Goal: Contribute content: Contribute content

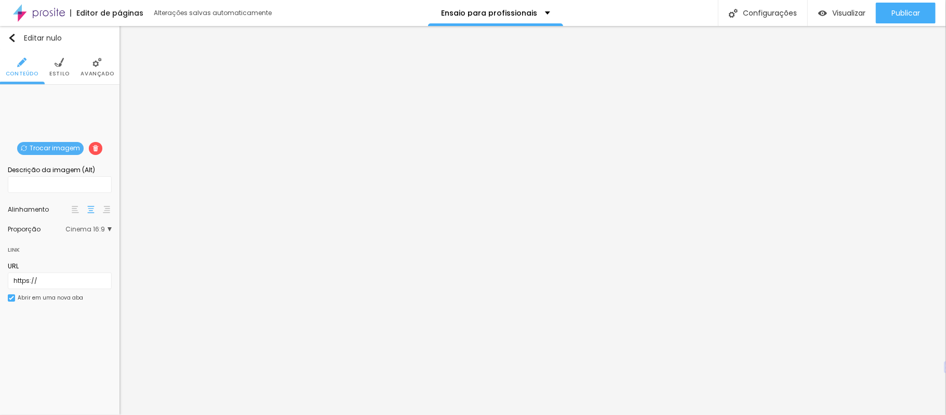
click at [13, 298] on img at bounding box center [11, 297] width 5 height 5
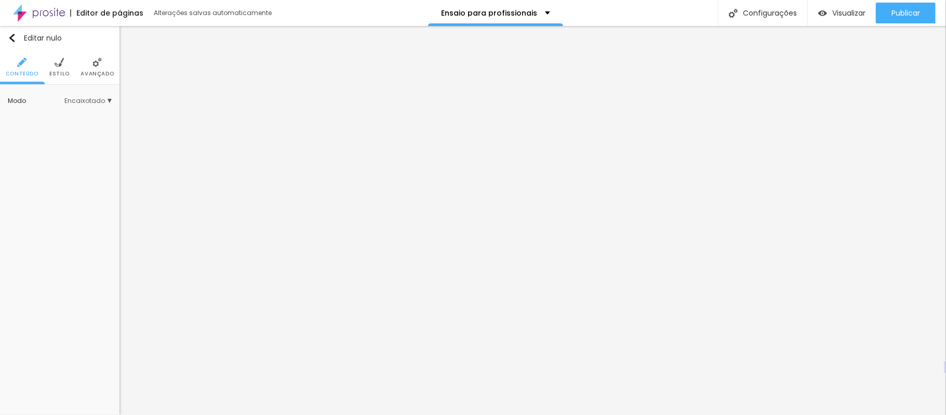
click at [95, 68] on li "Avançado" at bounding box center [97, 67] width 33 height 34
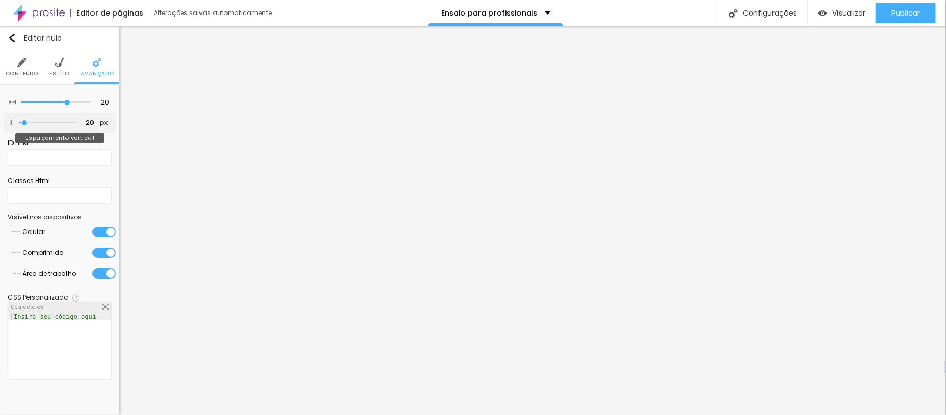
type input "4"
type input "0"
type input "18"
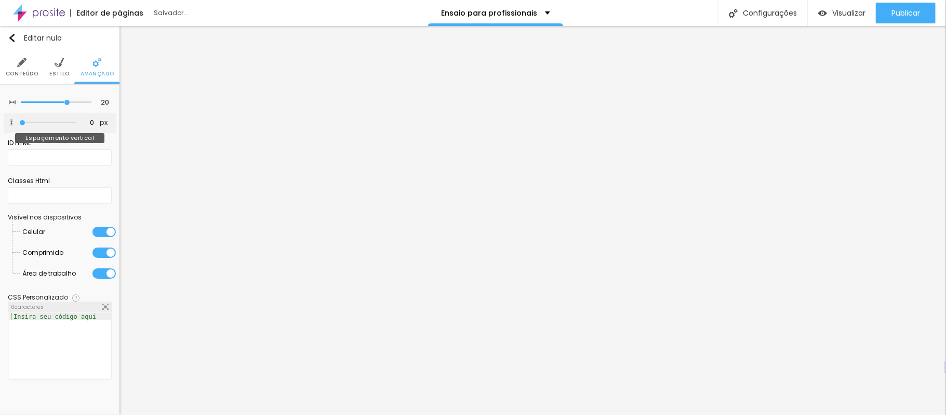
type input "18"
type input "32"
type input "39"
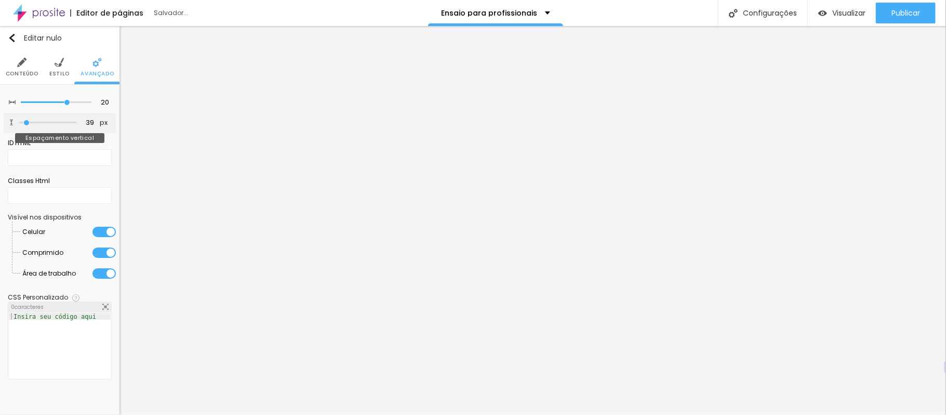
type input "46"
type input "81"
type input "102"
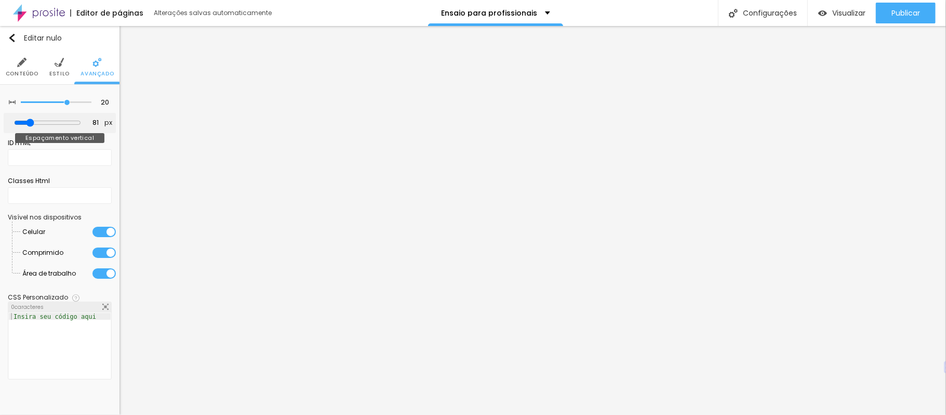
type input "102"
type input "109"
type input "123"
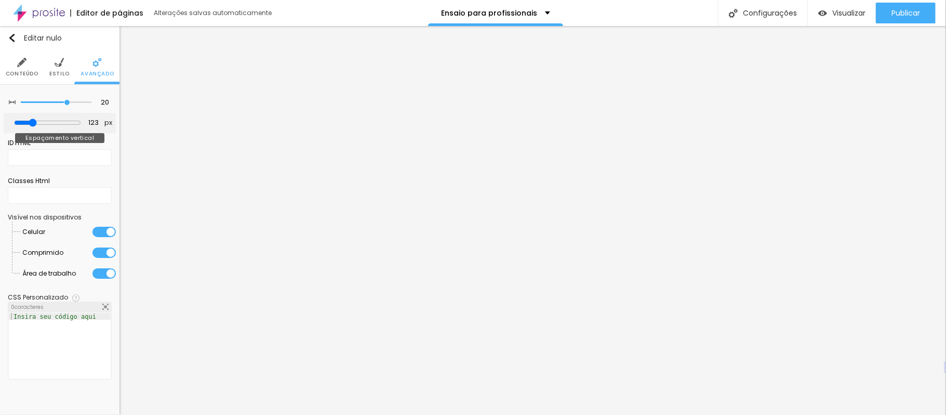
type input "137"
type input "130"
type input "123"
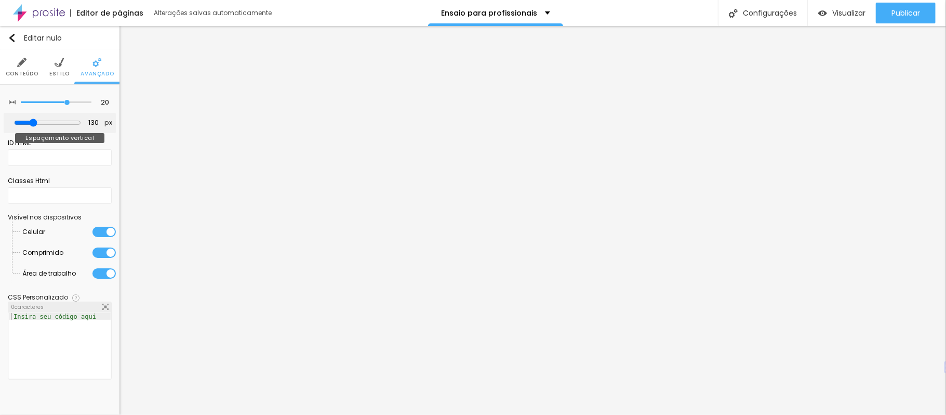
type input "123"
type input "102"
type input "81"
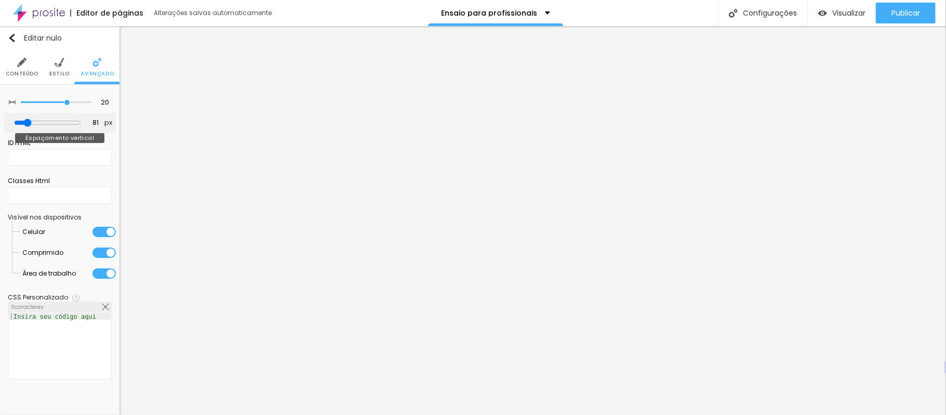
type input "74"
type input "60"
type input "46"
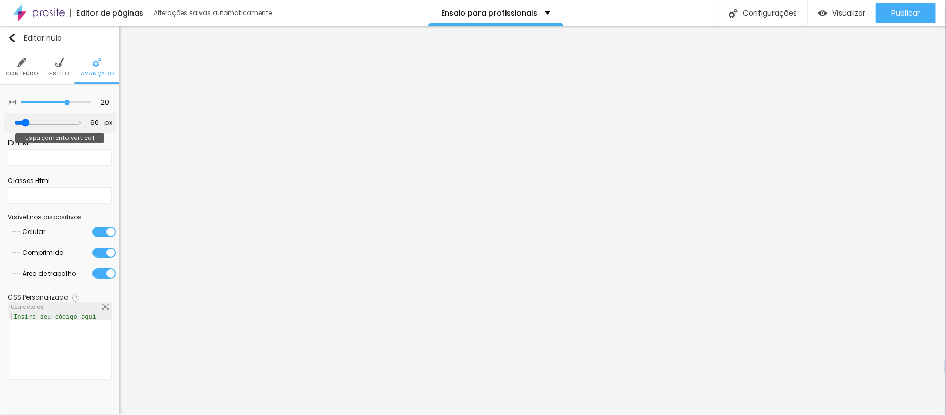
type input "46"
type input "39"
type input "25"
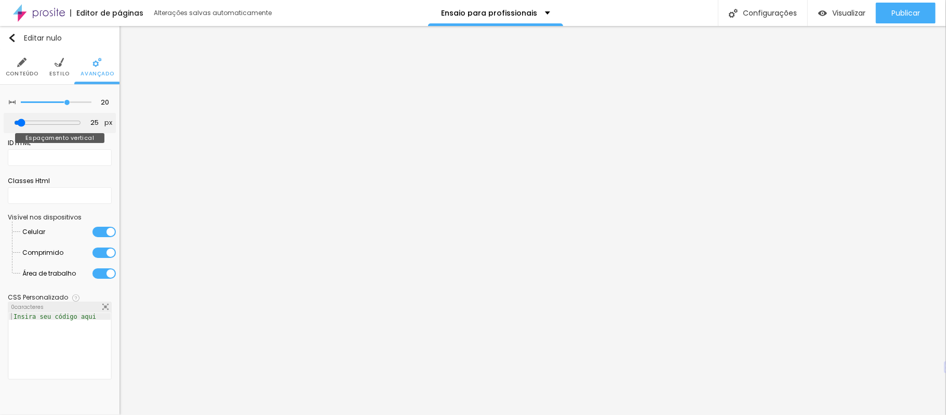
type input "18"
type input "11"
type input "4"
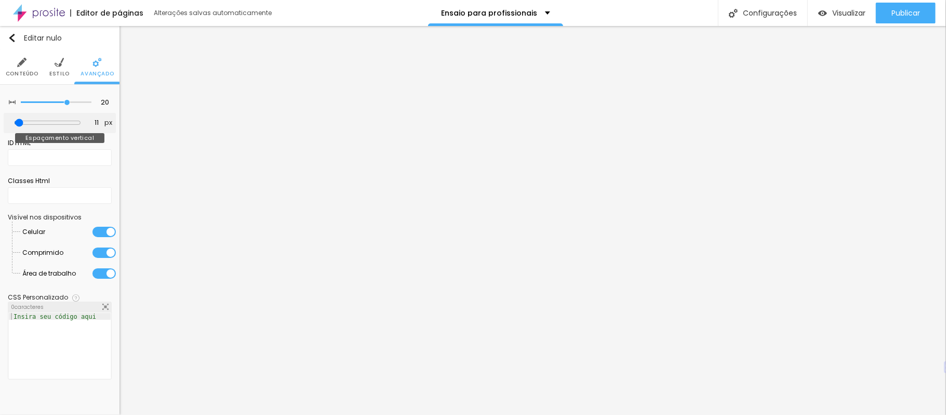
type input "4"
type input "0"
type input "4"
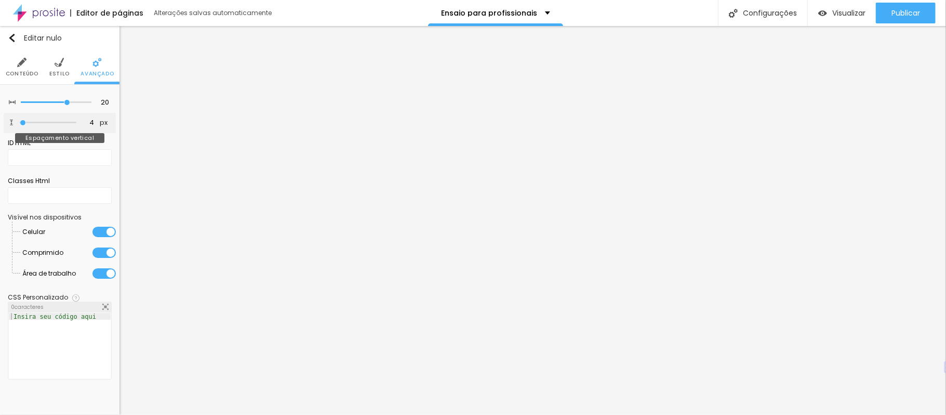
type input "11"
type input "18"
type input "25"
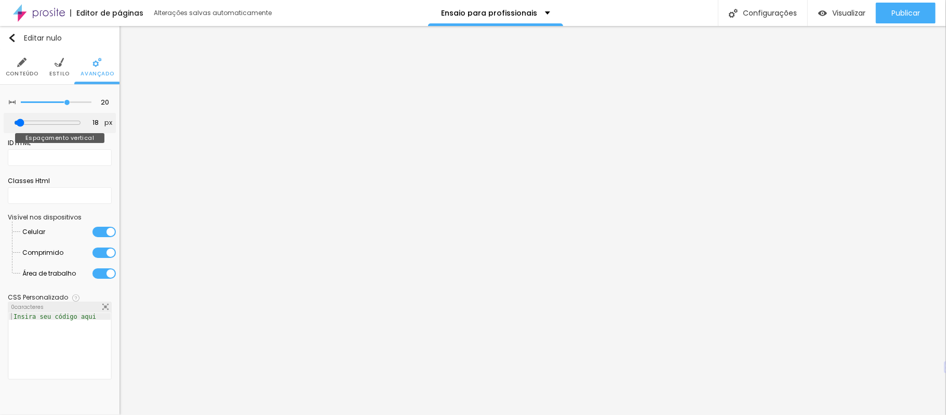
type input "25"
type input "32"
type input "39"
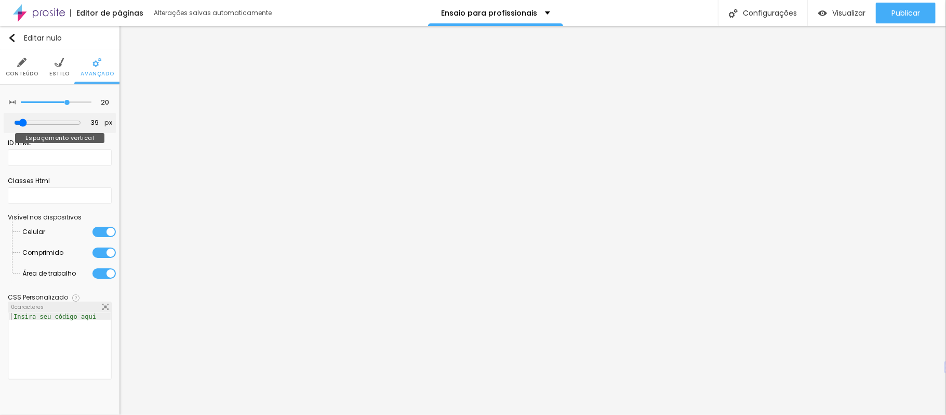
type input "46"
type input "39"
type input "32"
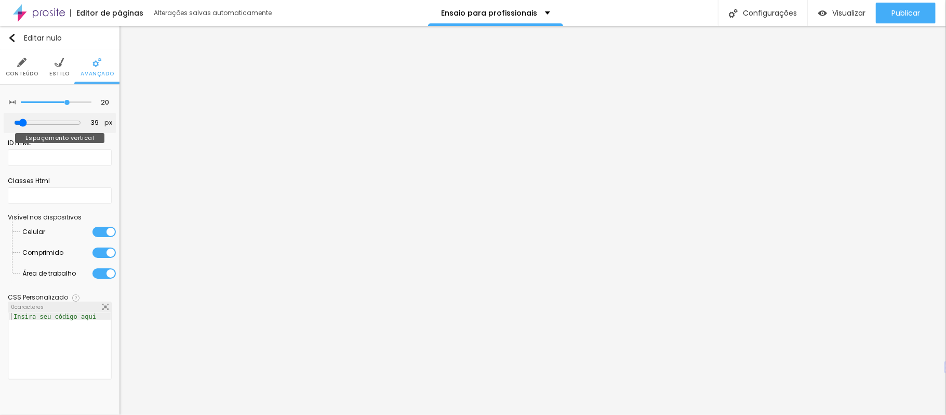
type input "32"
type input "25"
type input "18"
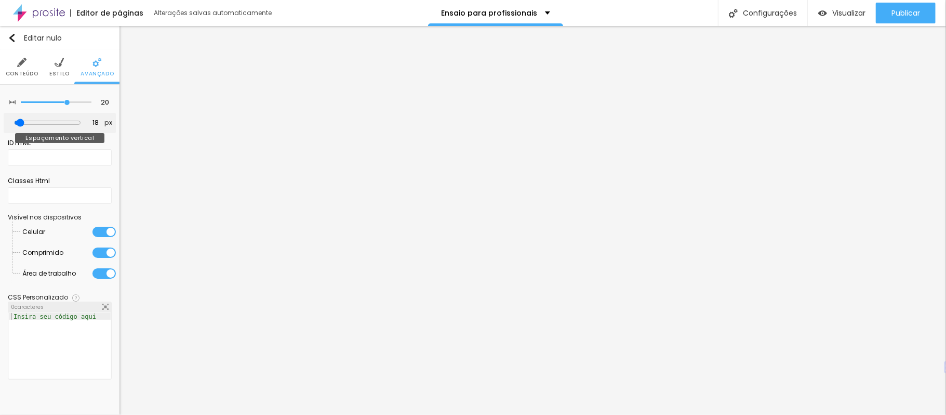
type input "11"
type input "18"
type input "25"
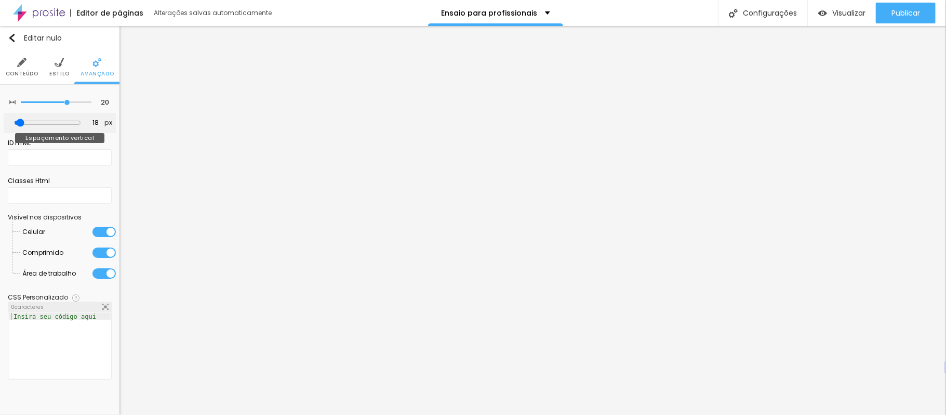
type input "25"
type input "18"
type input "11"
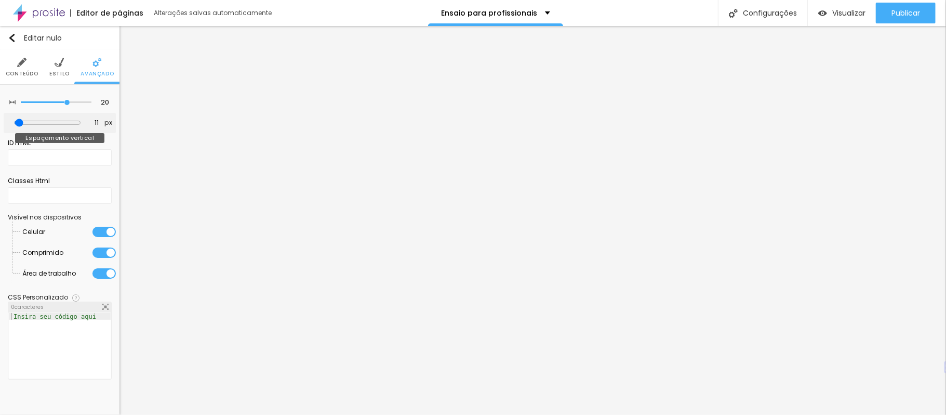
type input "4"
type input "11"
type input "18"
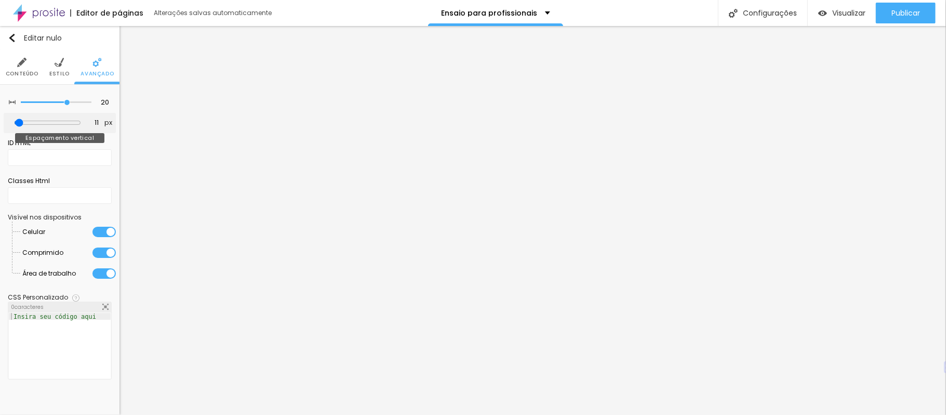
type input "18"
type input "25"
type input "18"
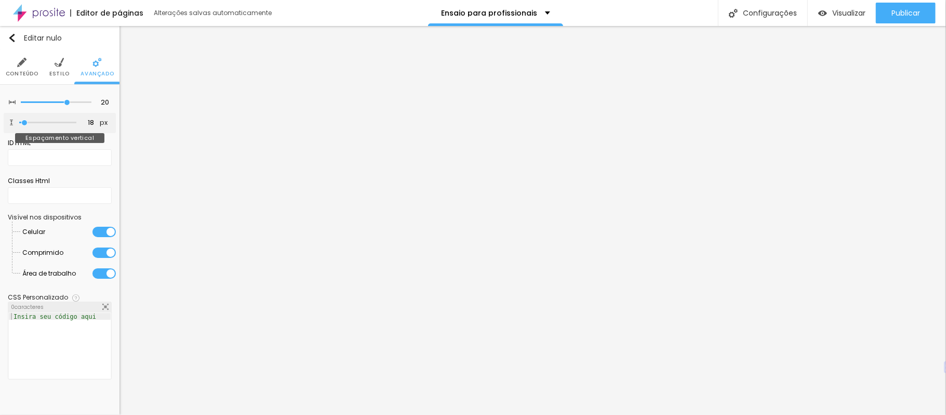
type input "11"
type input "18"
drag, startPoint x: 24, startPoint y: 123, endPoint x: 25, endPoint y: 129, distance: 5.8
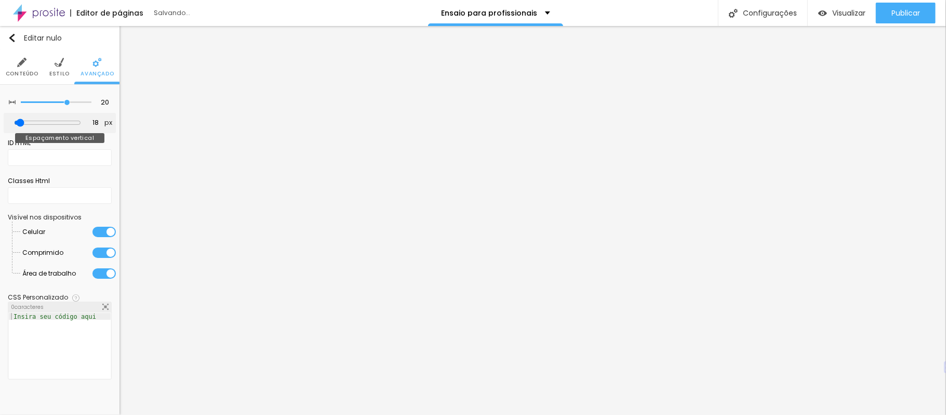
click at [25, 127] on input "range" at bounding box center [47, 122] width 67 height 8
click at [94, 123] on input "18" at bounding box center [91, 123] width 18 height 10
type input "1"
type input "250"
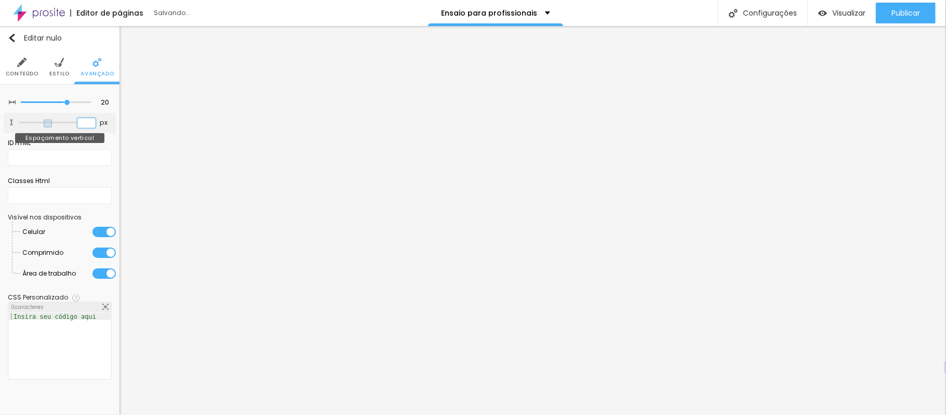
type input "2"
type input "20"
click at [53, 67] on li "Estilo" at bounding box center [59, 67] width 20 height 34
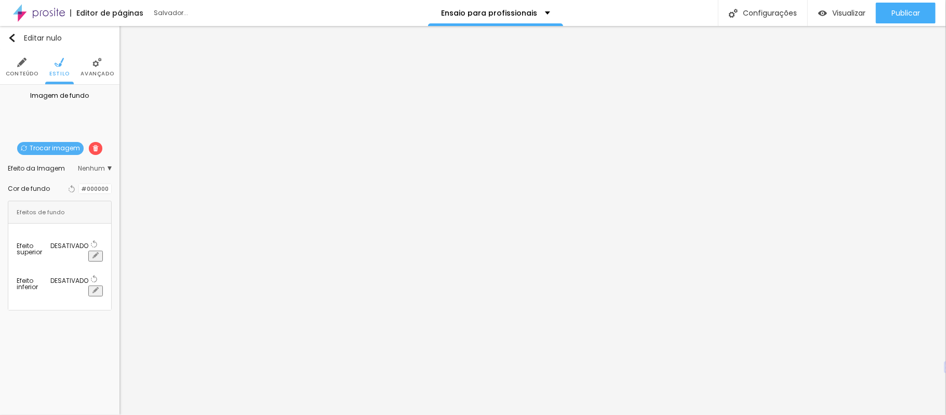
click at [26, 61] on img at bounding box center [21, 62] width 9 height 9
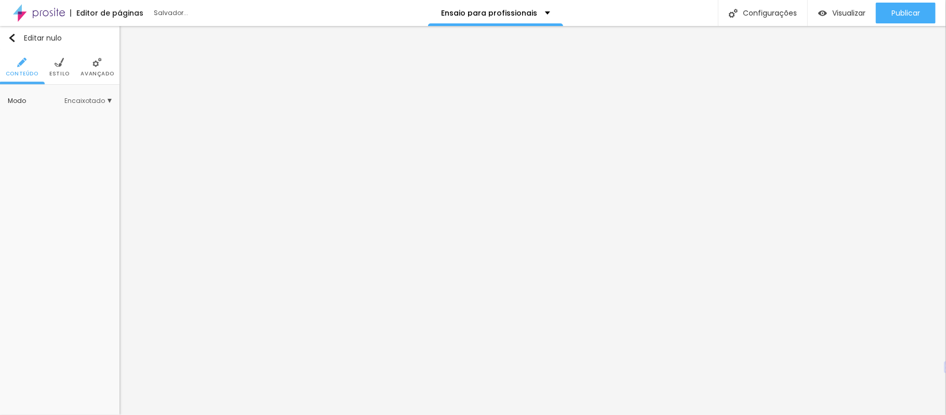
click at [59, 64] on img at bounding box center [59, 62] width 9 height 9
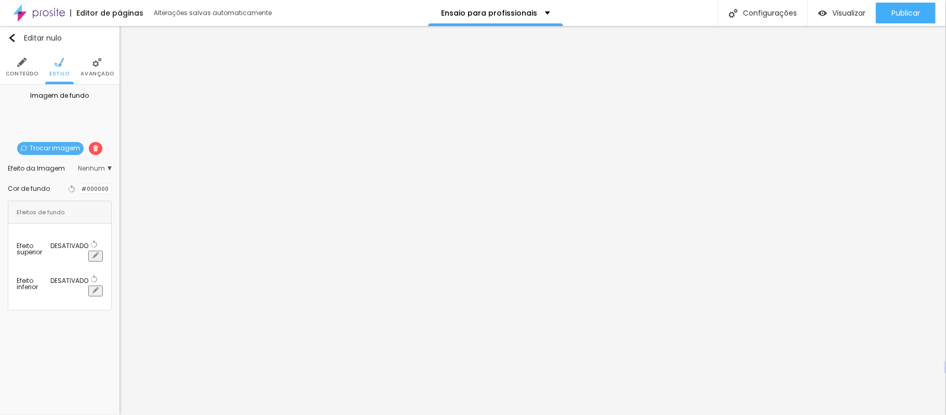
click at [21, 65] on img at bounding box center [21, 62] width 9 height 9
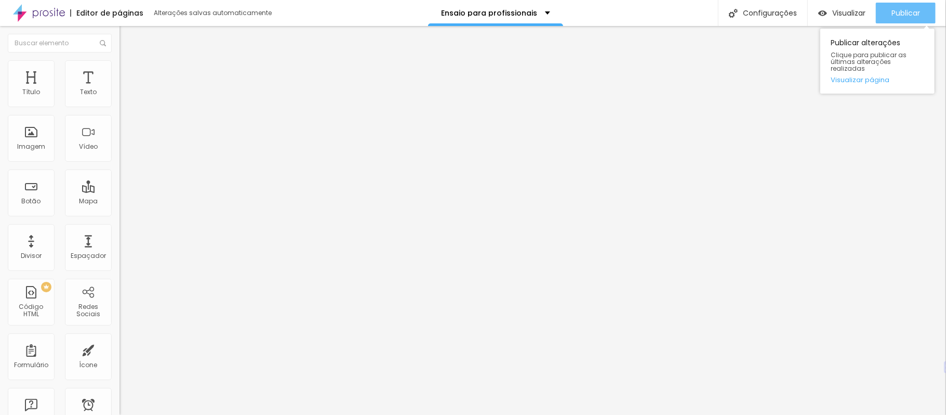
click at [917, 4] on div "Publicar" at bounding box center [906, 13] width 29 height 21
click at [899, 19] on div "Publicar" at bounding box center [906, 13] width 29 height 21
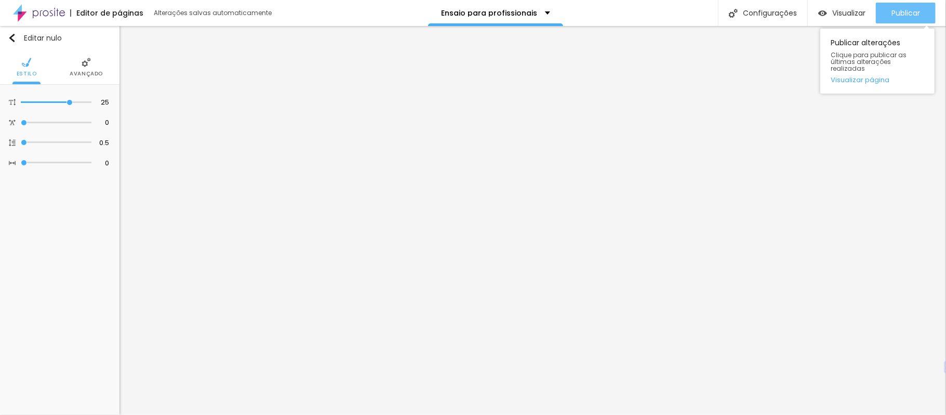
click at [897, 15] on font "Publicar" at bounding box center [906, 13] width 29 height 10
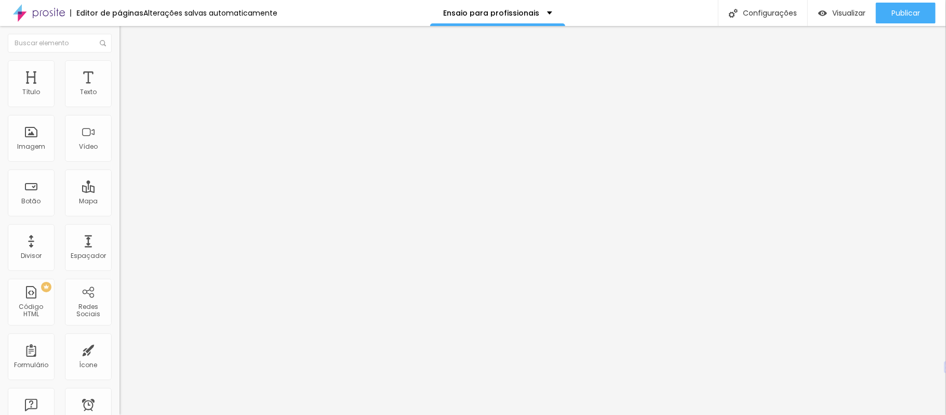
click at [120, 71] on img at bounding box center [124, 75] width 9 height 9
type input "39"
type input "60"
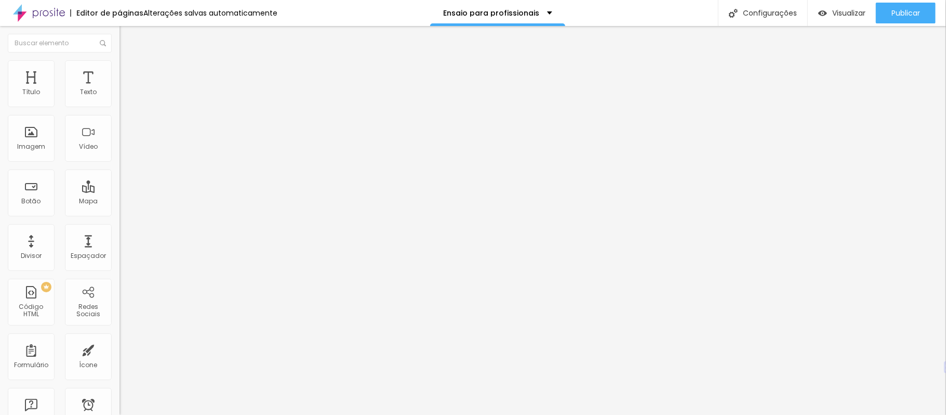
type input "67"
type input "74"
type input "81"
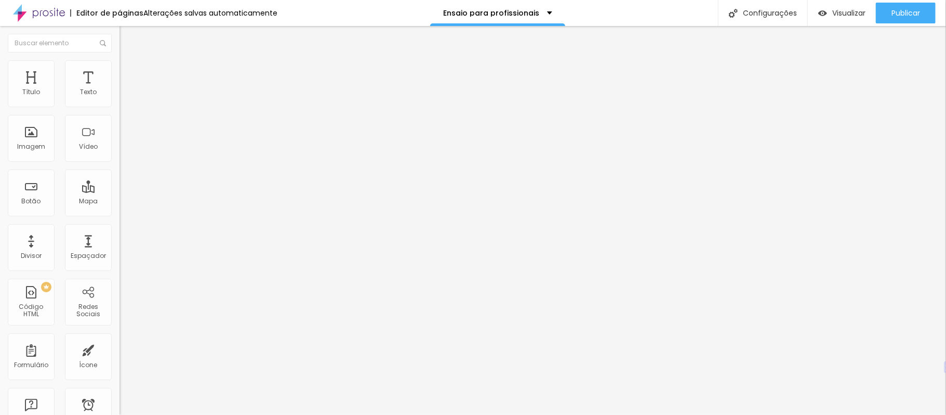
type input "81"
type input "74"
type input "67"
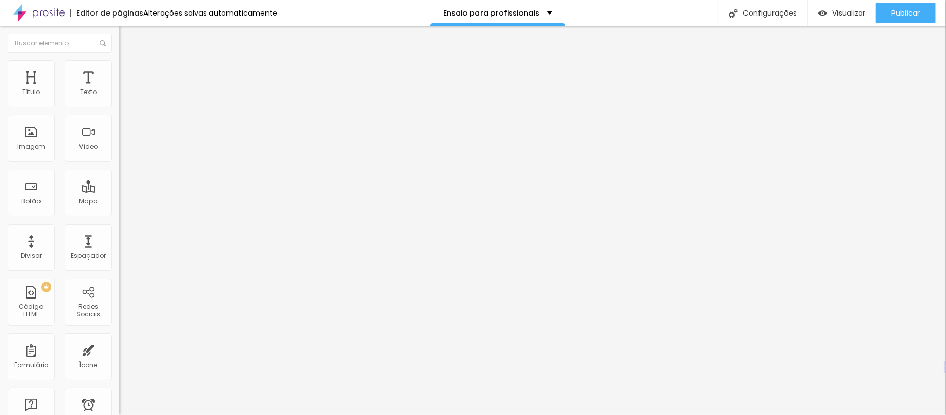
type input "60"
type input "53"
type input "46"
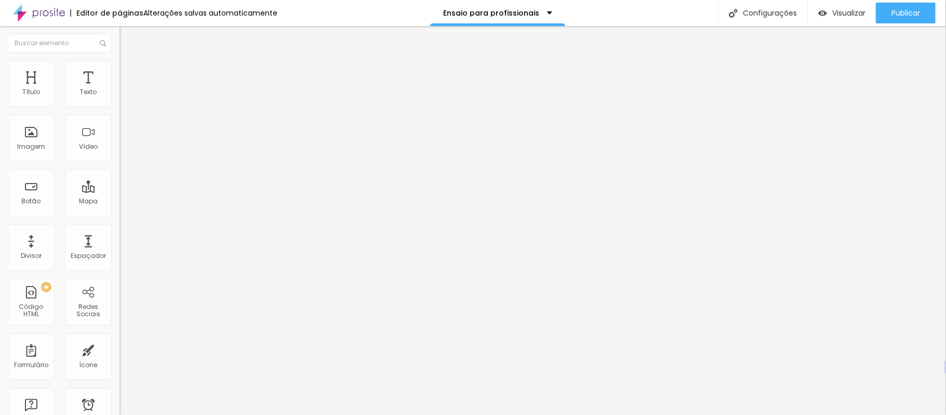
type input "46"
type input "39"
type input "32"
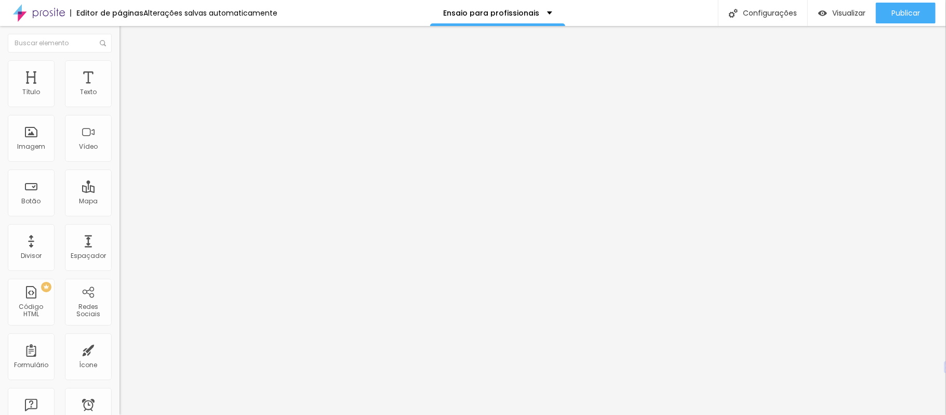
type input "25"
type input "18"
type input "25"
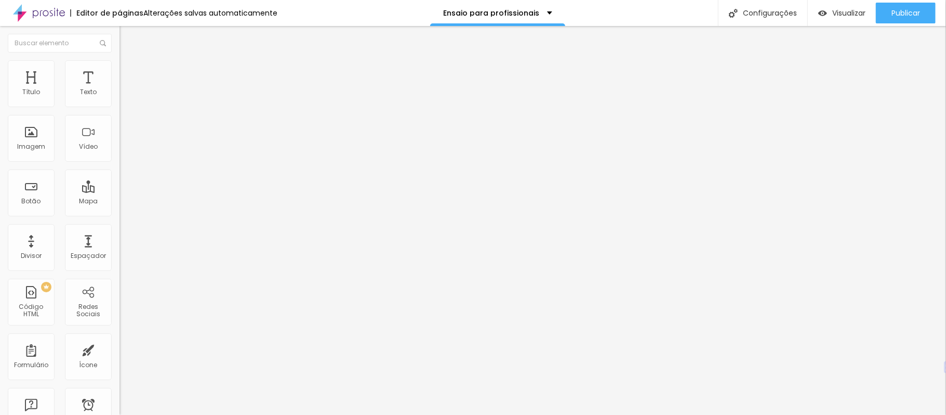
type input "25"
click at [120, 349] on input "range" at bounding box center [153, 353] width 67 height 8
click at [120, 63] on img at bounding box center [124, 64] width 9 height 9
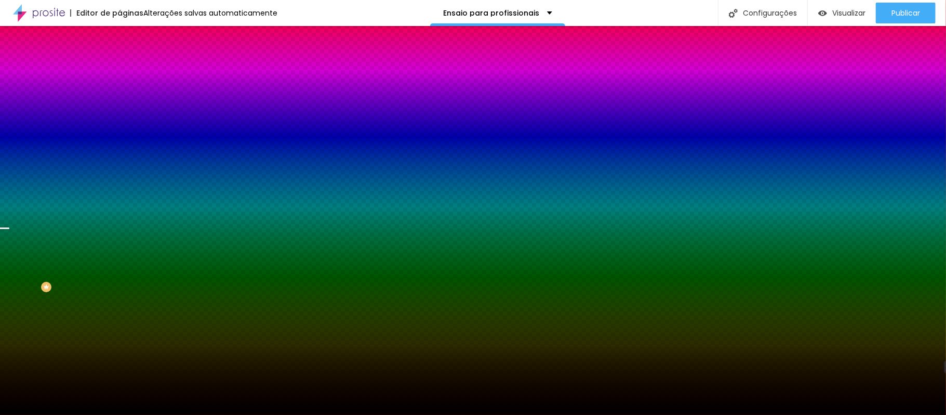
click at [129, 61] on font "Conteúdo" at bounding box center [145, 56] width 32 height 9
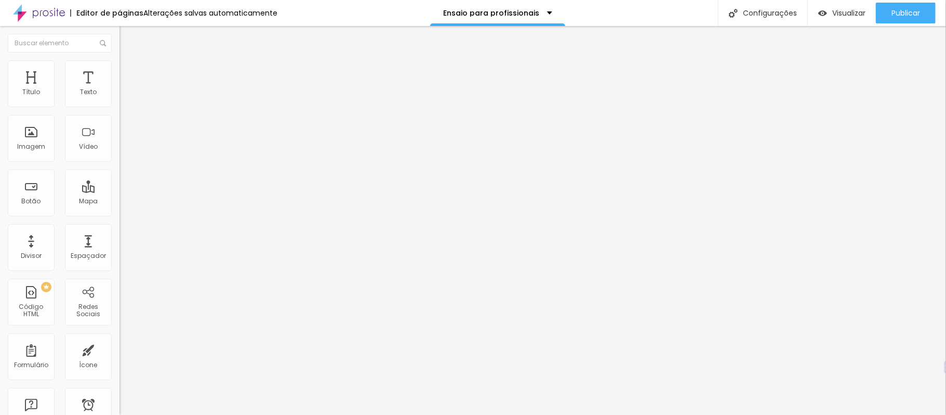
click at [127, 34] on img "button" at bounding box center [131, 38] width 8 height 8
click at [129, 74] on font "Avançado" at bounding box center [146, 77] width 34 height 9
type input "0"
type input "39"
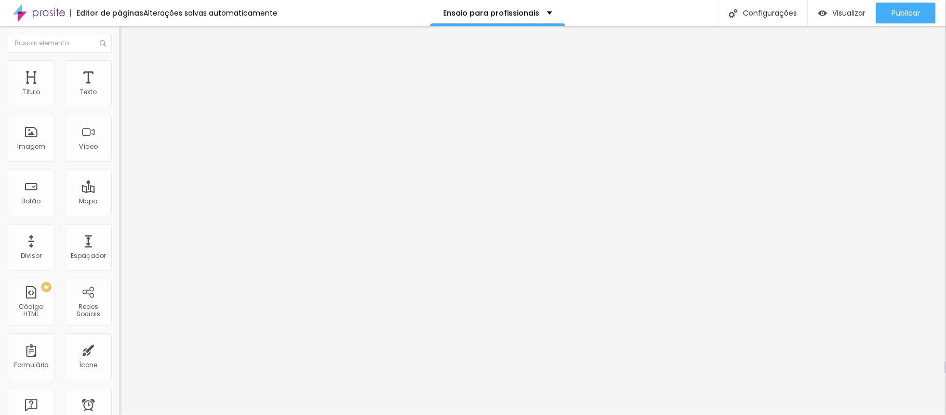
type input "0"
type input "53"
type input "0"
type input "60"
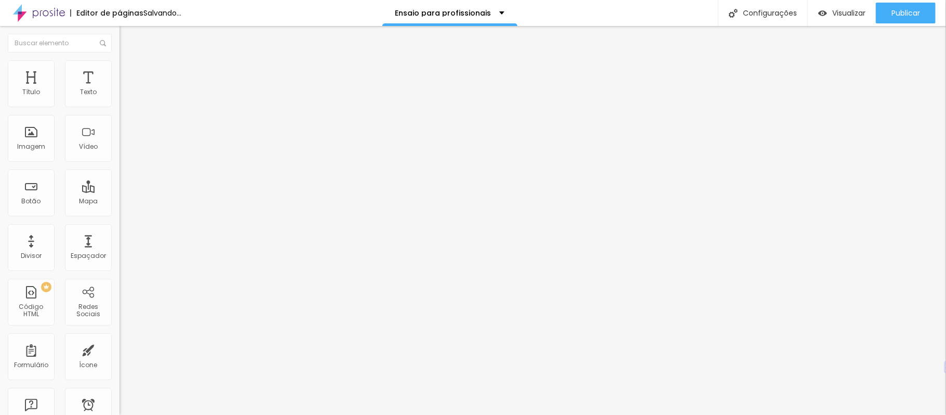
type input "60"
type input "0"
type input "67"
type input "0"
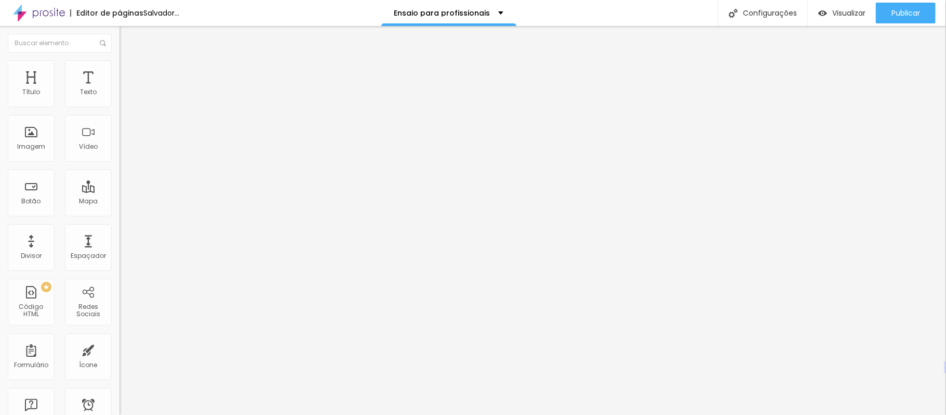
type input "88"
type input "0"
type input "95"
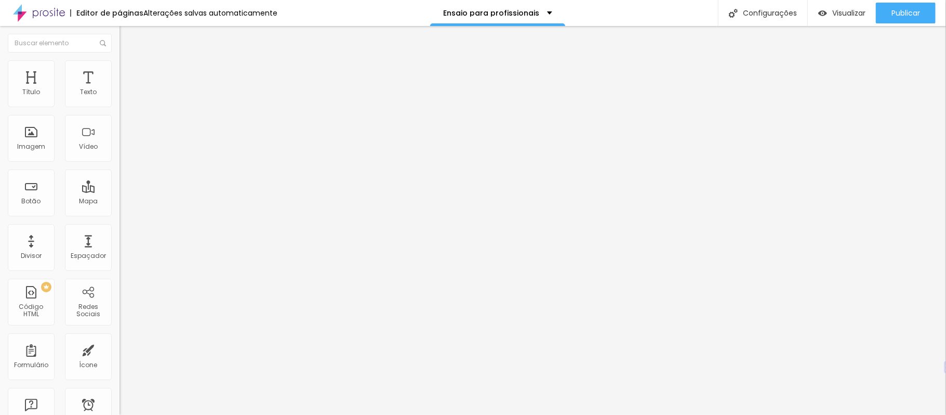
type input "0"
type input "88"
type input "0"
type input "81"
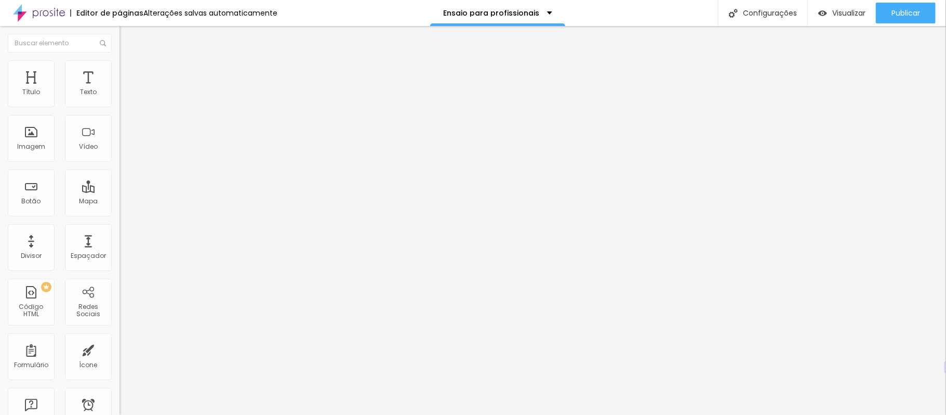
type input "81"
type input "0"
type input "74"
type input "0"
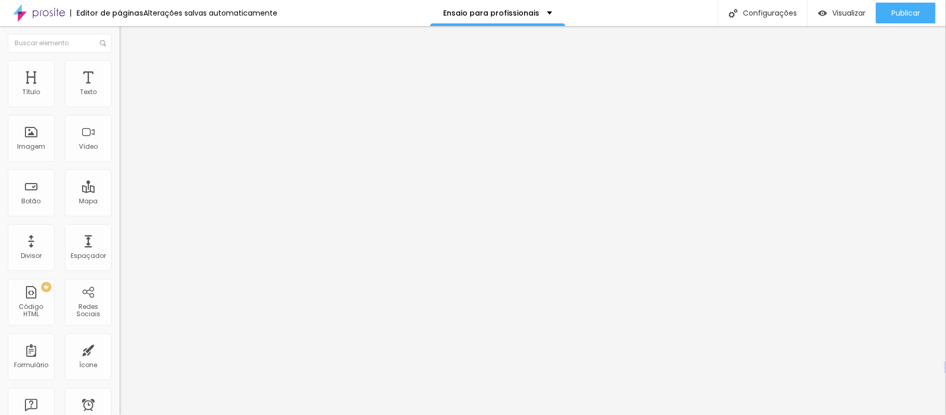
type input "67"
type input "0"
type input "60"
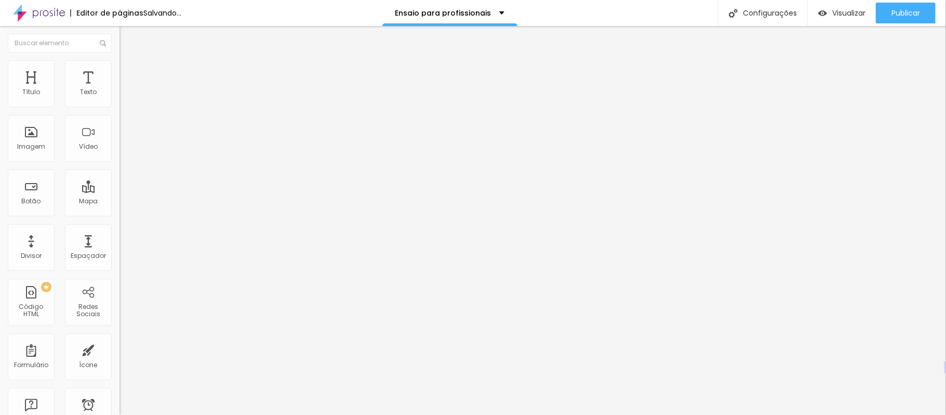
type input "0"
type input "46"
type input "0"
type input "39"
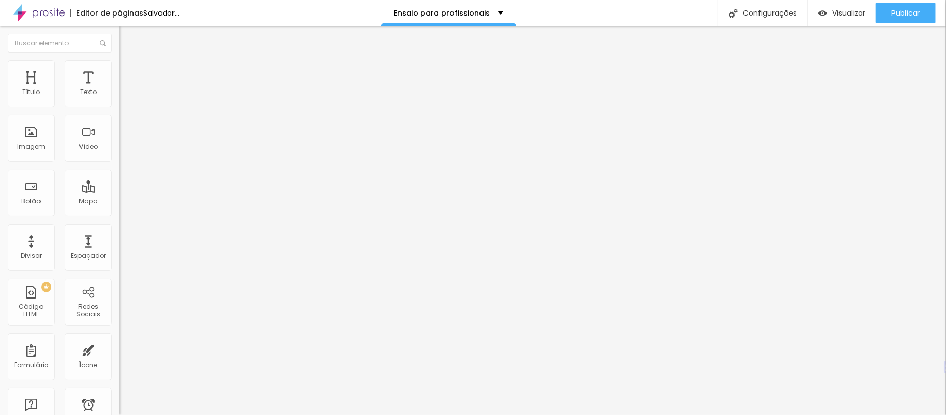
type input "39"
type input "0"
type input "32"
type input "0"
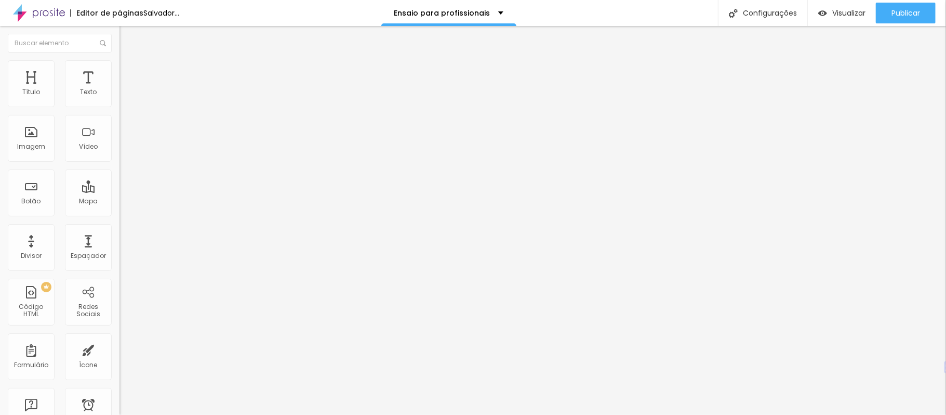
type input "25"
type input "0"
type input "18"
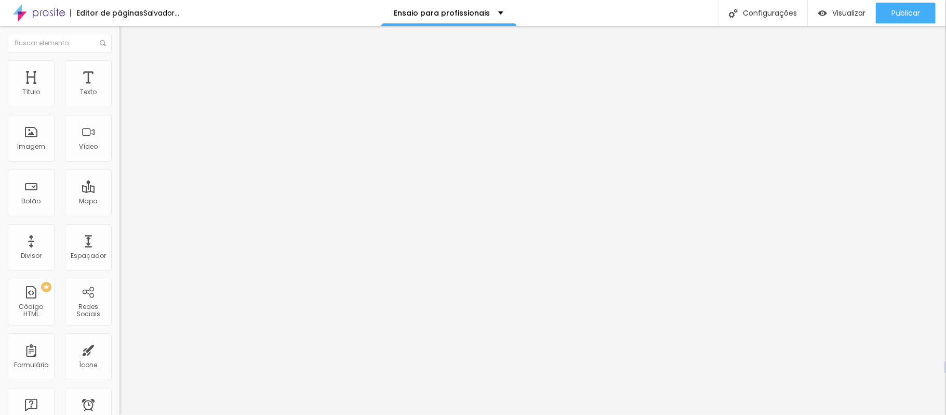
type input "0"
type input "11"
type input "0"
type input "4"
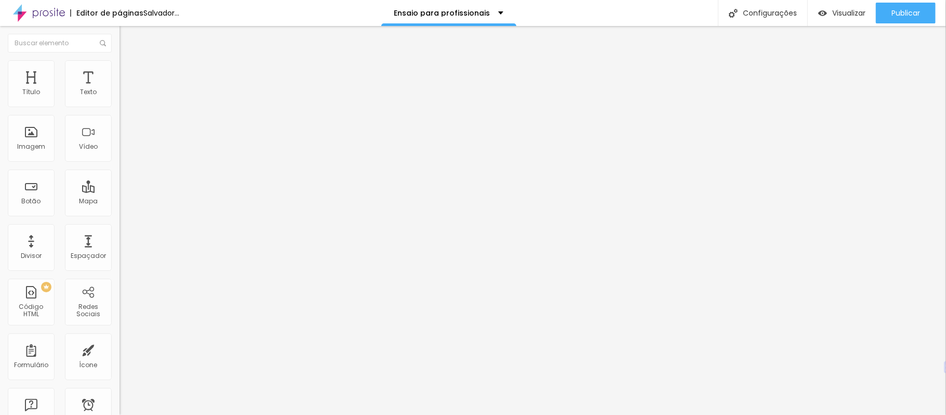
type input "4"
type input "0"
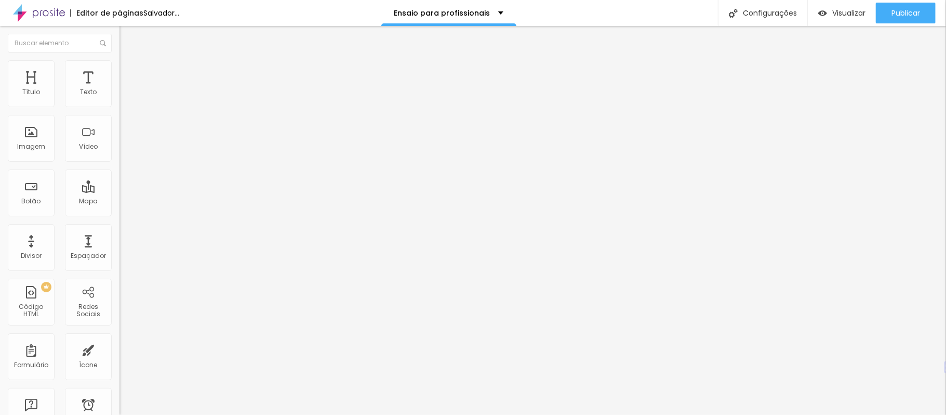
type input "4"
type input "0"
type input "11"
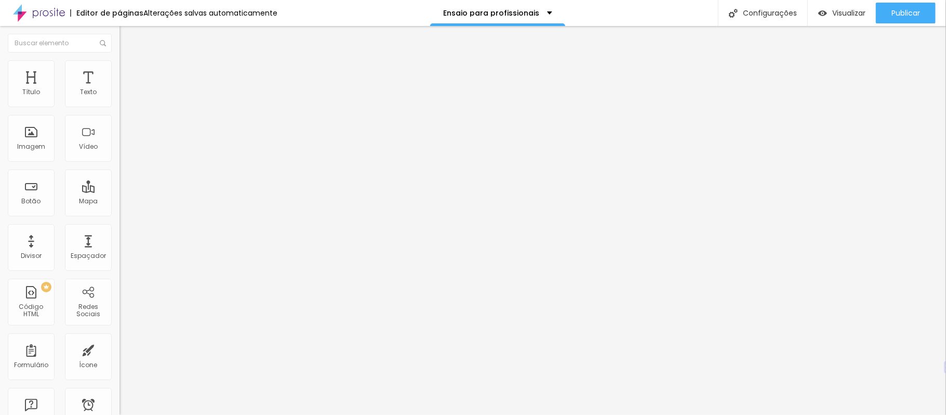
type input "0"
type input "11"
click at [120, 349] on input "range" at bounding box center [153, 353] width 67 height 8
click at [120, 358] on input "11" at bounding box center [142, 363] width 45 height 11
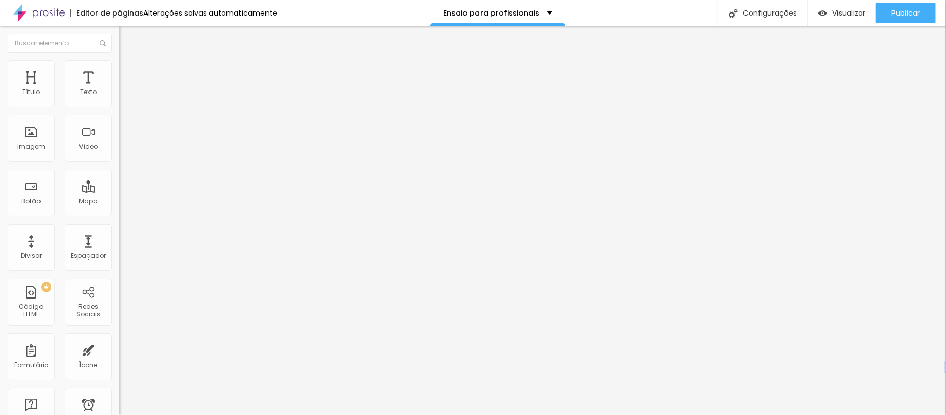
click at [120, 358] on input "11" at bounding box center [142, 363] width 45 height 11
type input "0"
type input "250"
type input "0"
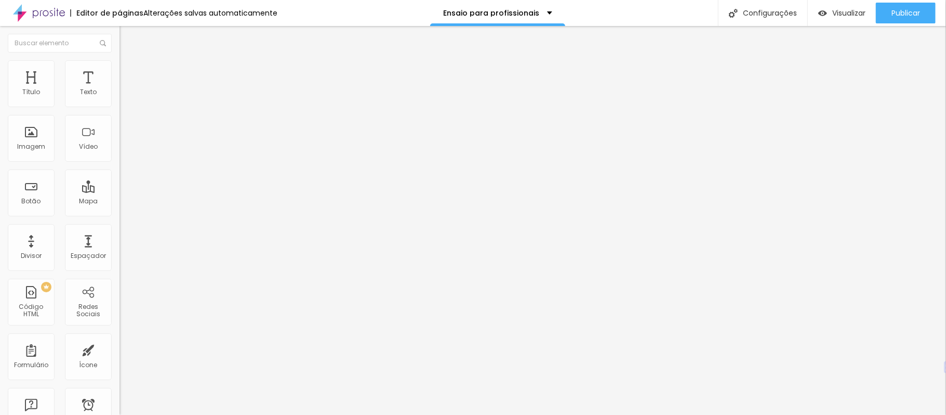
type input "5"
type input "0"
type input "5"
click at [120, 381] on input "text" at bounding box center [182, 386] width 125 height 10
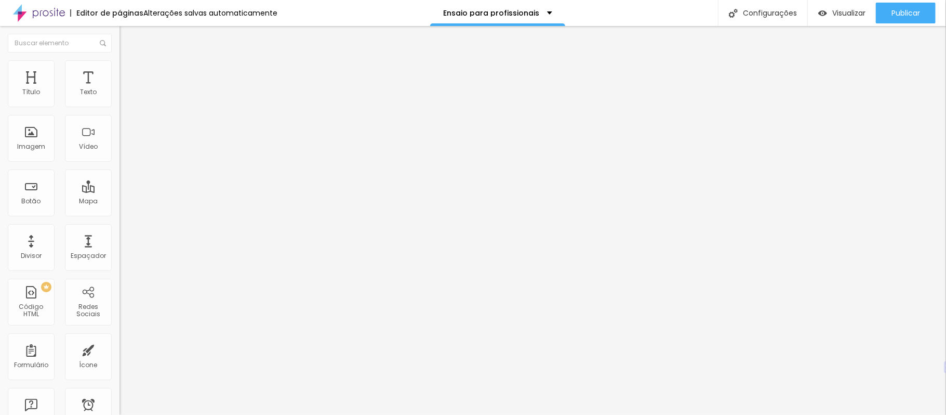
type input "0"
click at [120, 63] on li "Estilo" at bounding box center [180, 65] width 120 height 10
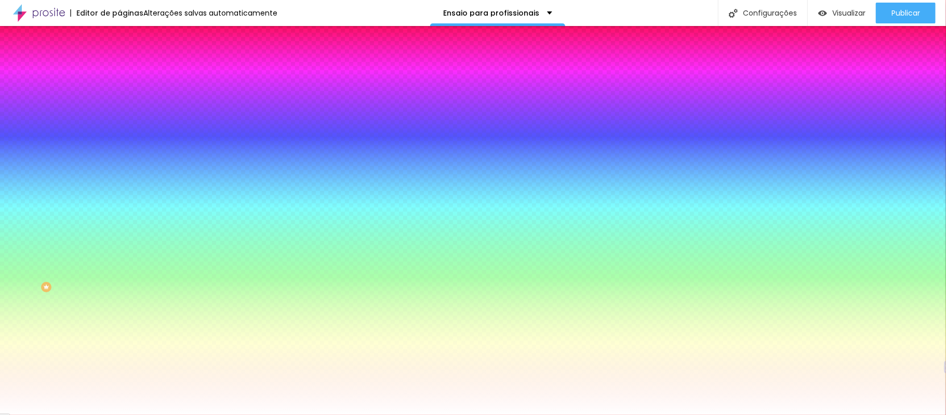
click at [120, 60] on li "Conteúdo" at bounding box center [180, 55] width 120 height 10
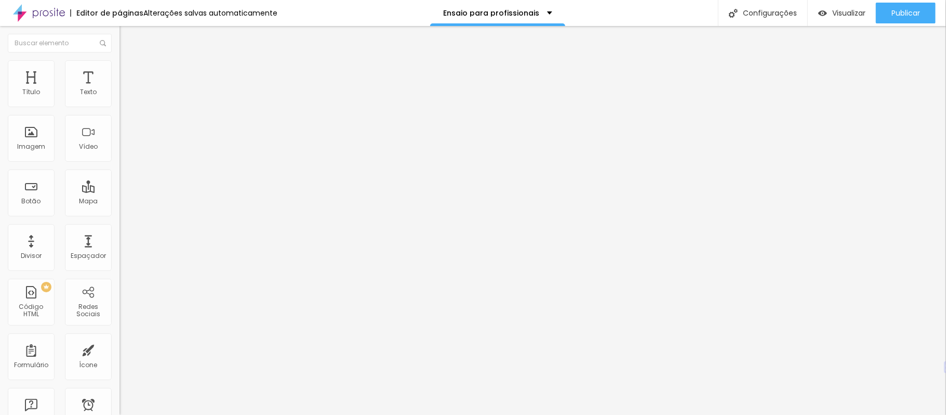
click at [129, 75] on font "Avançado" at bounding box center [146, 77] width 34 height 9
click at [844, 14] on font "Visualizar" at bounding box center [848, 13] width 33 height 10
click at [120, 65] on li "Estilo" at bounding box center [180, 65] width 120 height 10
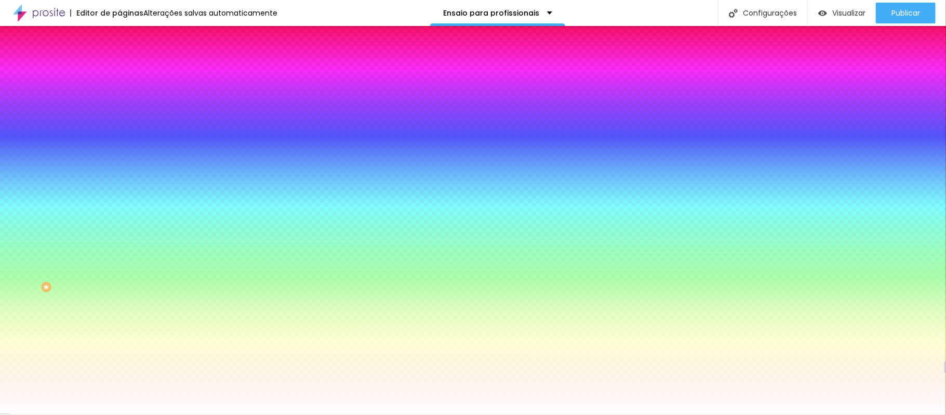
click at [120, 130] on font "Cor de fundo" at bounding box center [141, 126] width 42 height 9
click at [129, 73] on font "Avançado" at bounding box center [146, 77] width 34 height 9
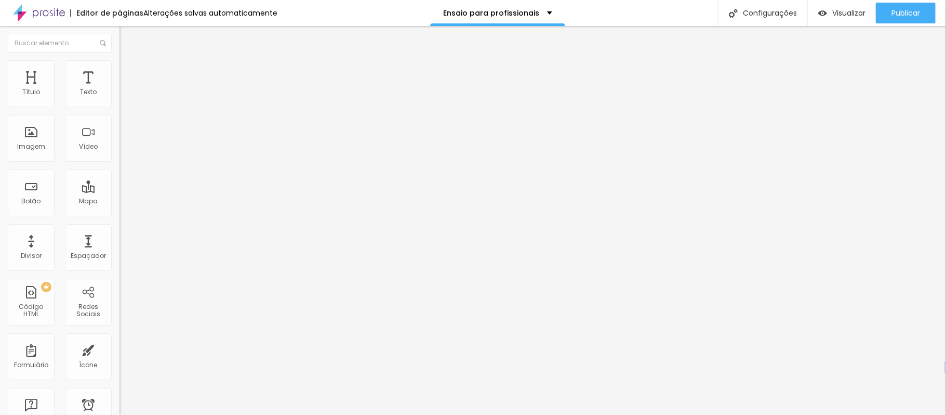
click at [120, 65] on img at bounding box center [124, 64] width 9 height 9
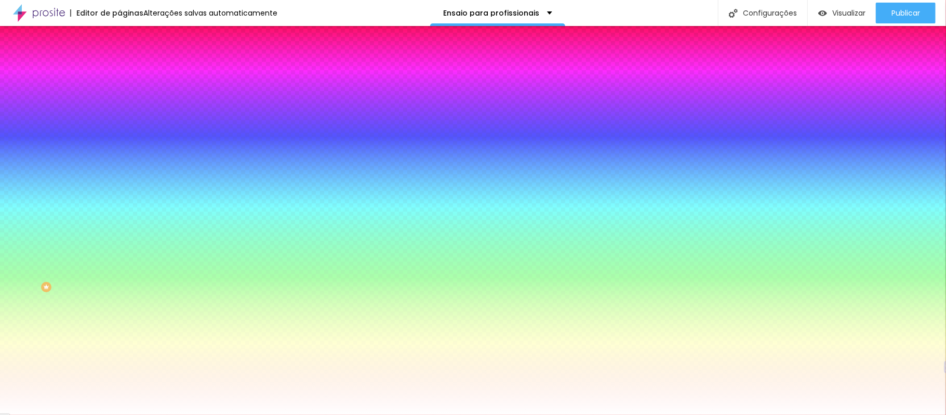
click at [120, 141] on div at bounding box center [180, 141] width 120 height 0
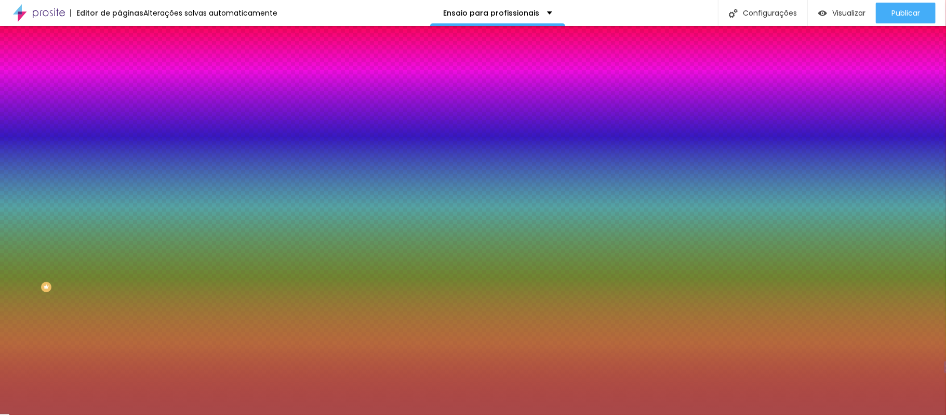
click at [55, 229] on div at bounding box center [473, 207] width 946 height 415
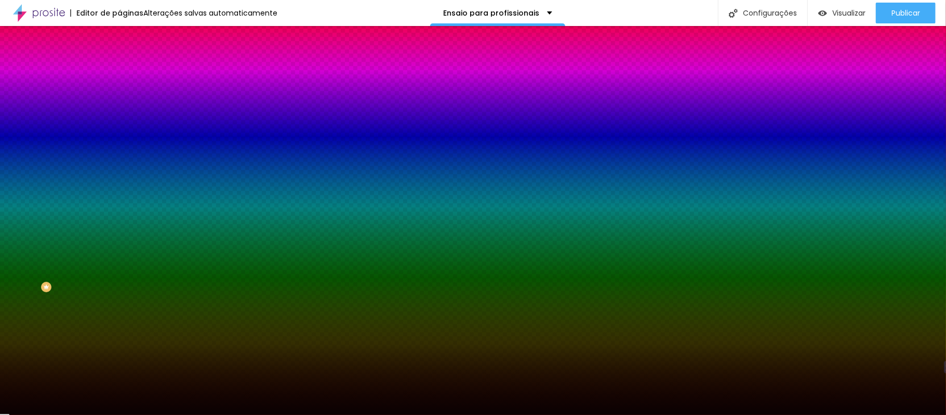
type input "#000000"
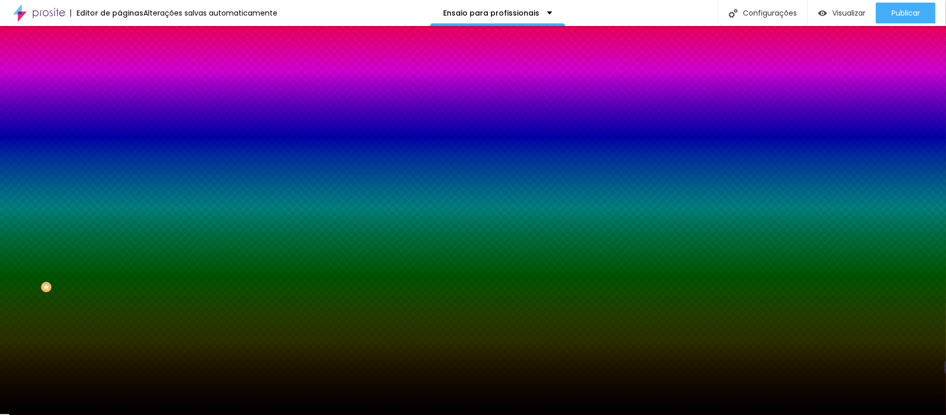
drag, startPoint x: 55, startPoint y: 229, endPoint x: 92, endPoint y: 287, distance: 69.5
click at [120, 287] on div "Editar nulo Conteúdo Estilo Avançado Imagem de fundo Adicionar imagem Efeito da…" at bounding box center [180, 220] width 120 height 389
click at [120, 325] on div "Editar nulo Conteúdo Estilo Avançado Imagem de fundo Adicionar imagem Efeito da…" at bounding box center [180, 220] width 120 height 389
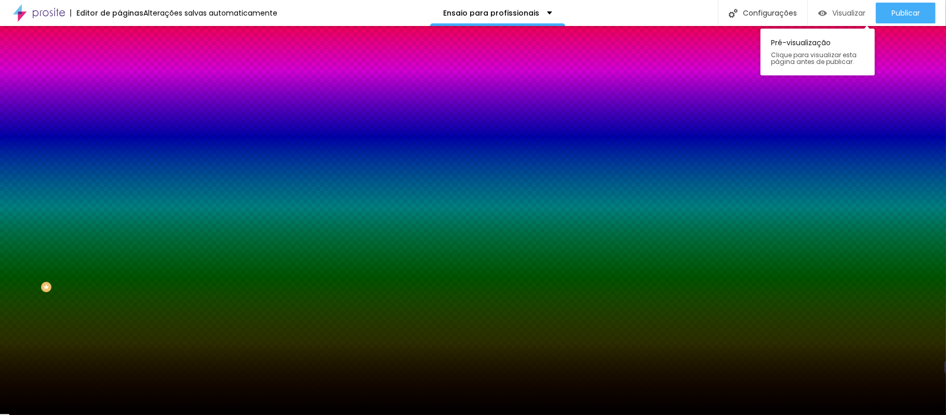
click at [855, 18] on div "Visualizar" at bounding box center [841, 13] width 47 height 21
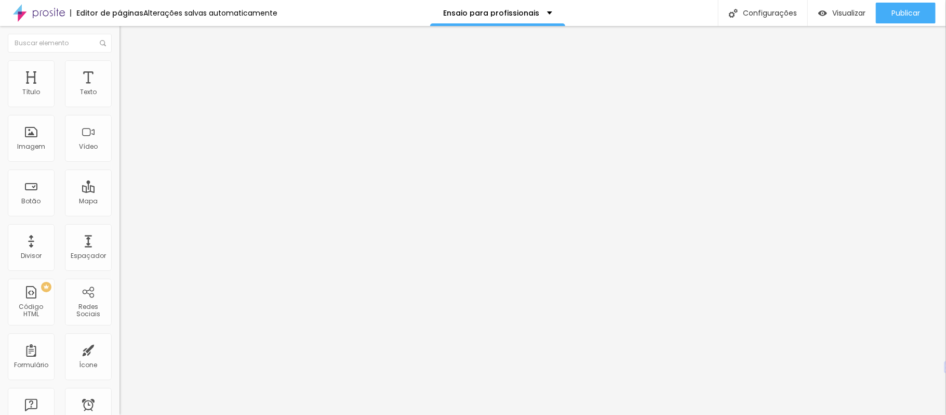
click at [120, 71] on img at bounding box center [124, 75] width 9 height 9
type input "11"
type input "4"
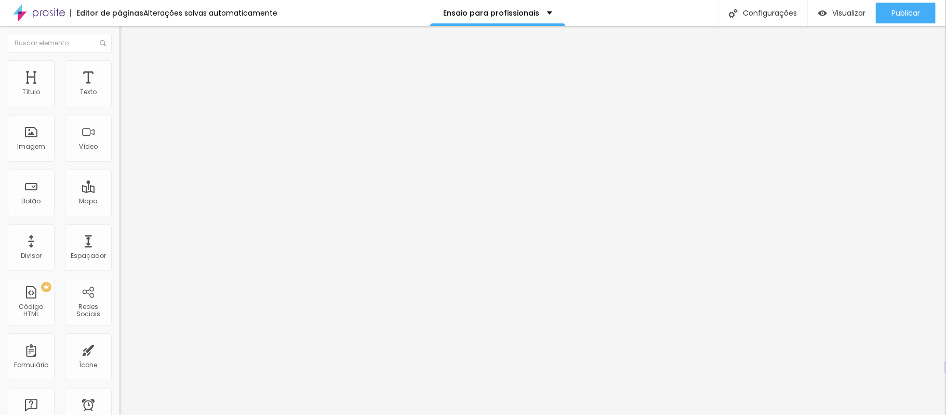
type input "11"
type input "18"
type input "11"
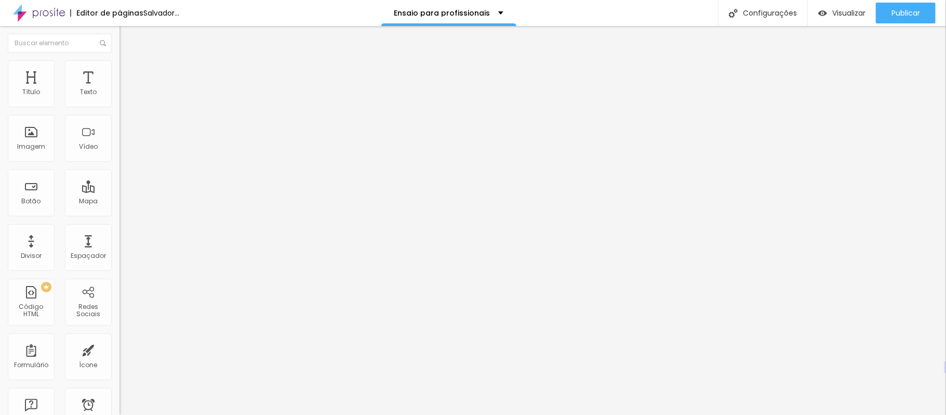
type input "11"
click at [120, 349] on input "range" at bounding box center [153, 353] width 67 height 8
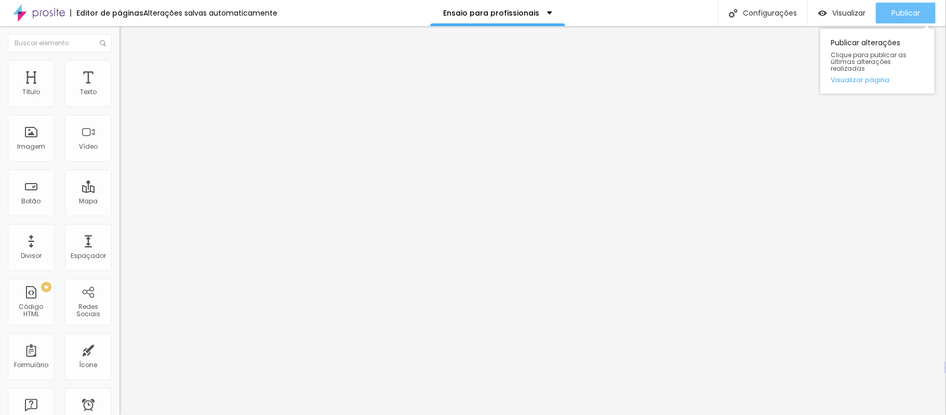
click at [900, 9] on font "Publicar" at bounding box center [906, 13] width 29 height 10
